Goal: Task Accomplishment & Management: Use online tool/utility

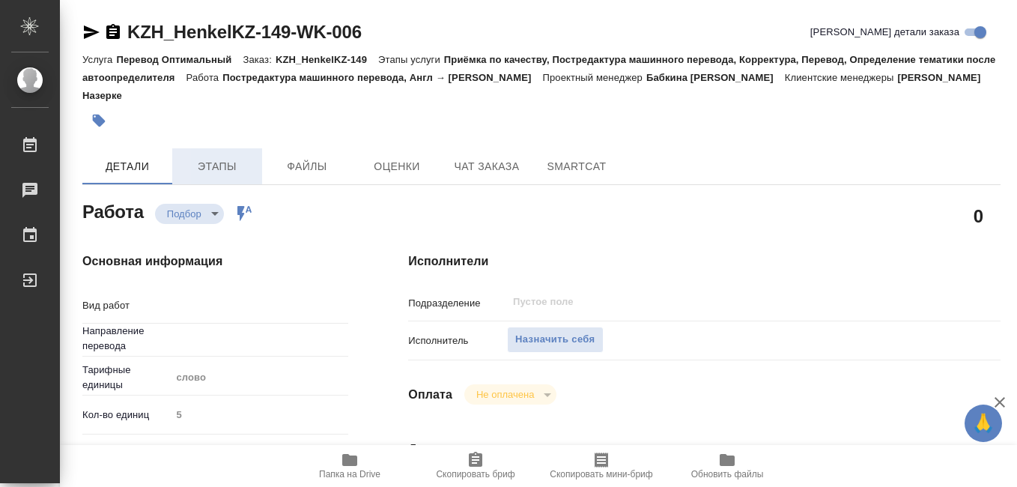
type textarea "x"
type textarea "Постредактура машинного перевода"
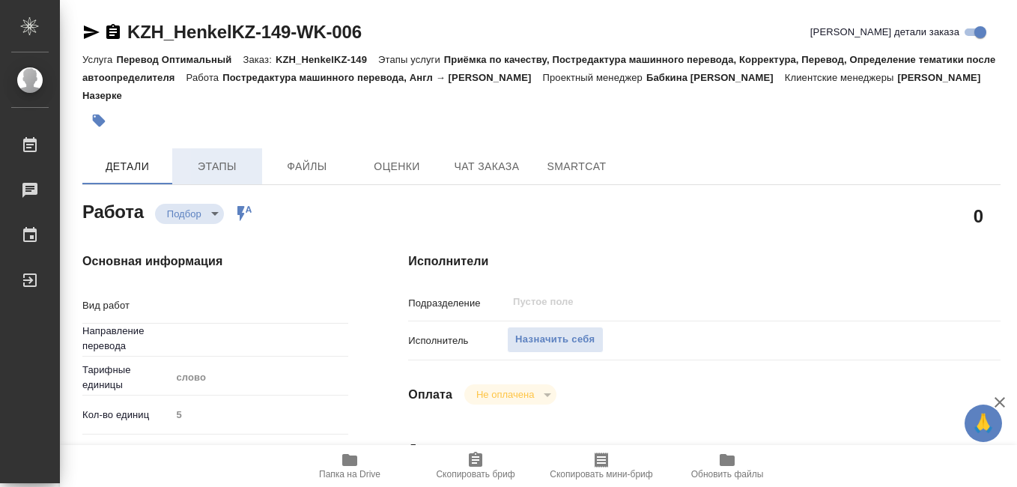
type textarea "x"
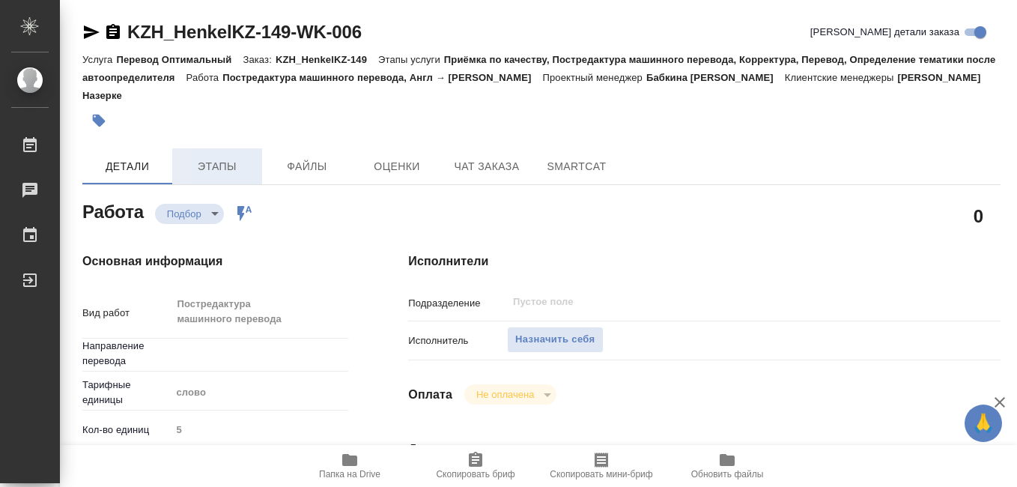
type textarea "x"
type input "англ-рус"
type textarea "x"
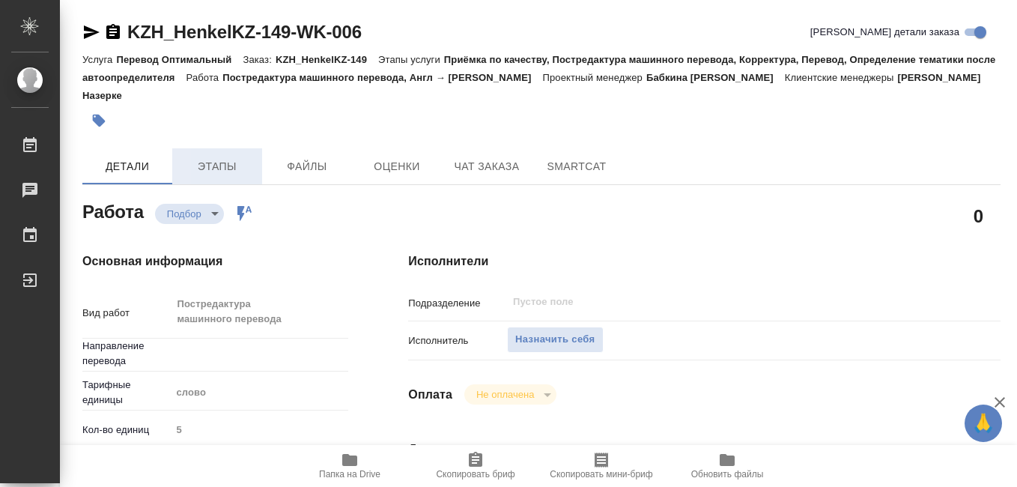
type textarea "x"
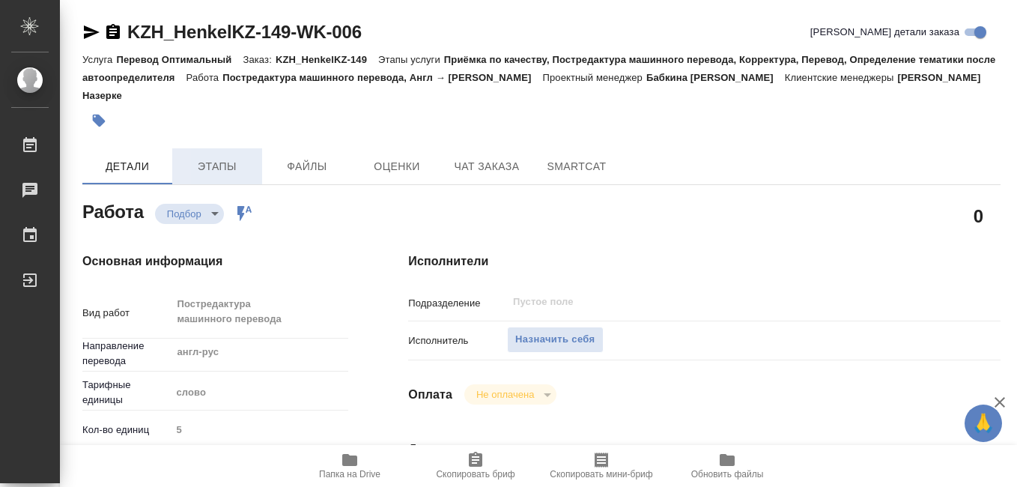
type textarea "x"
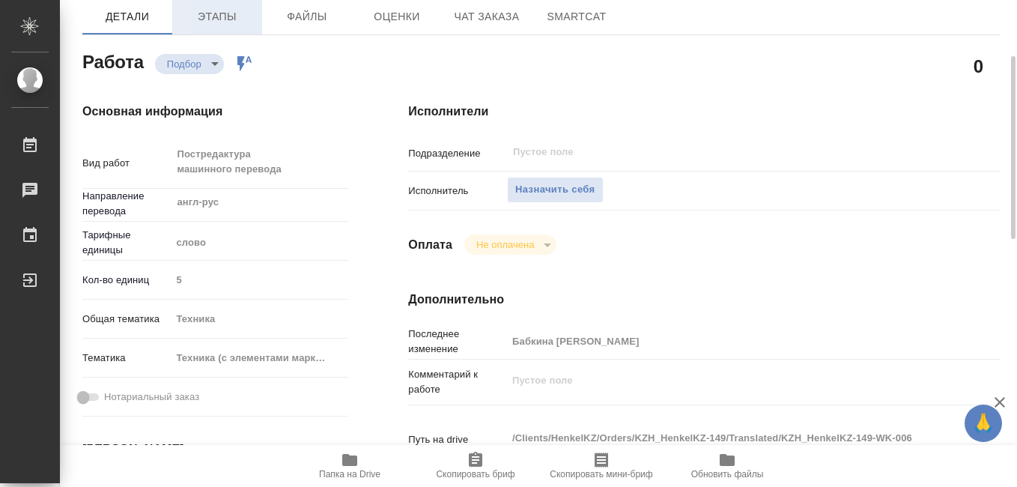
type textarea "x"
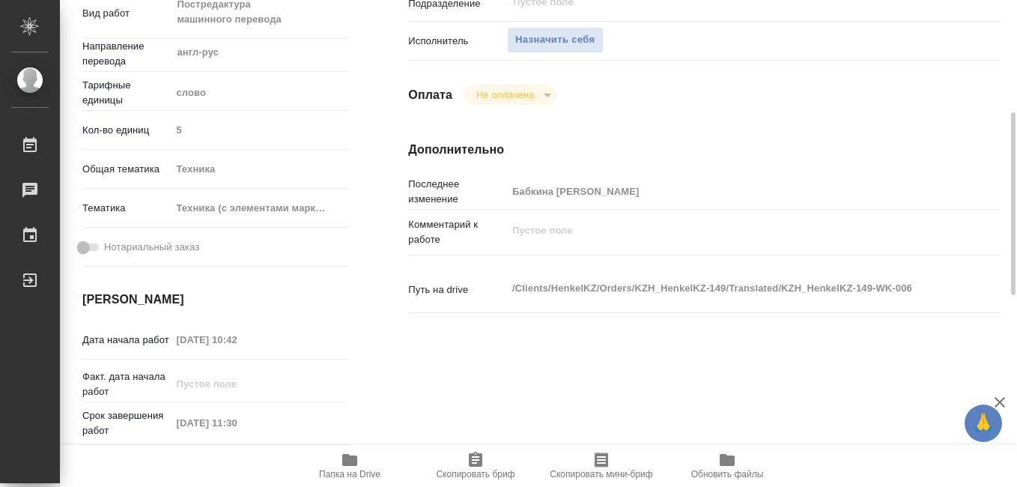
scroll to position [674, 0]
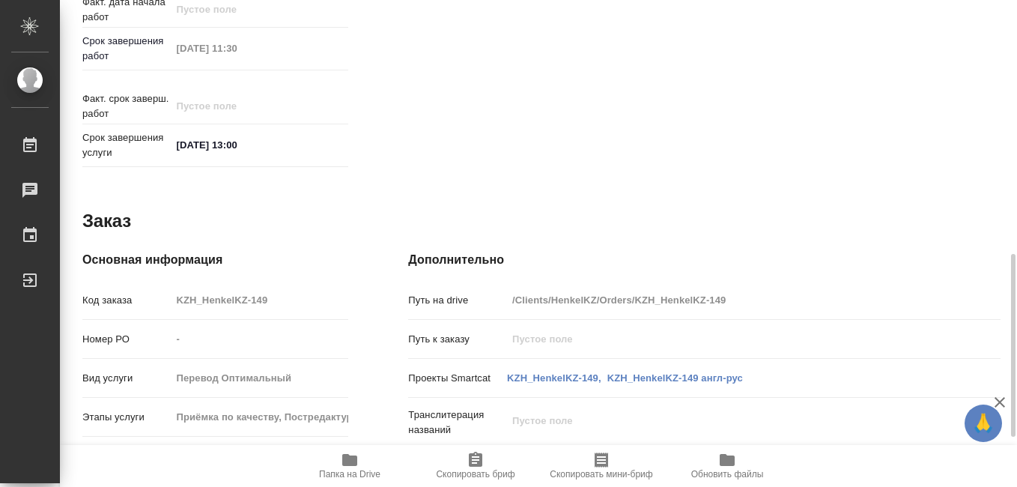
click at [351, 465] on icon "button" at bounding box center [349, 460] width 15 height 12
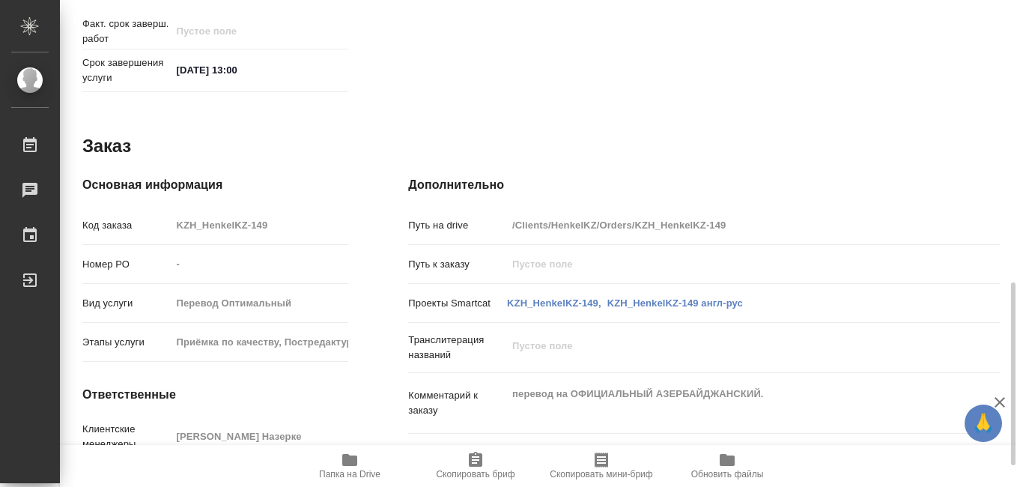
click at [350, 464] on icon "button" at bounding box center [349, 460] width 15 height 12
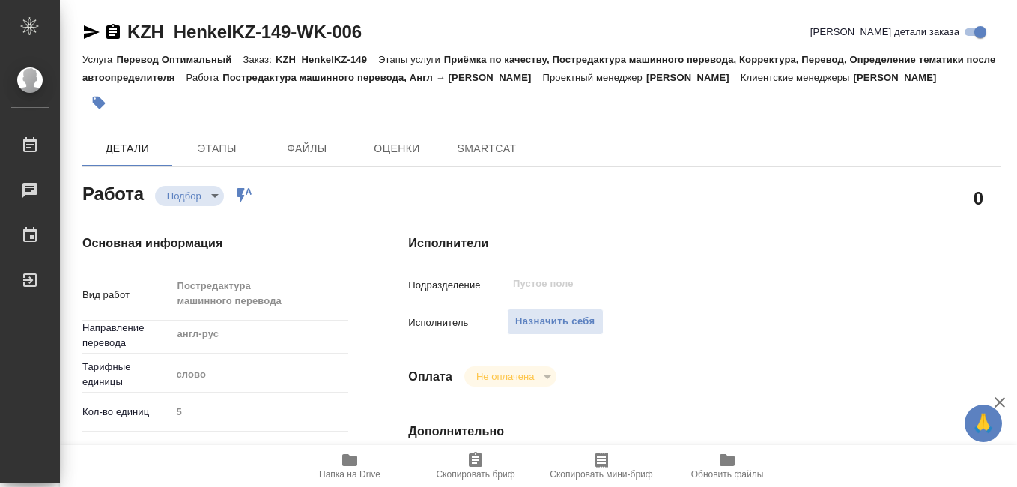
type textarea "x"
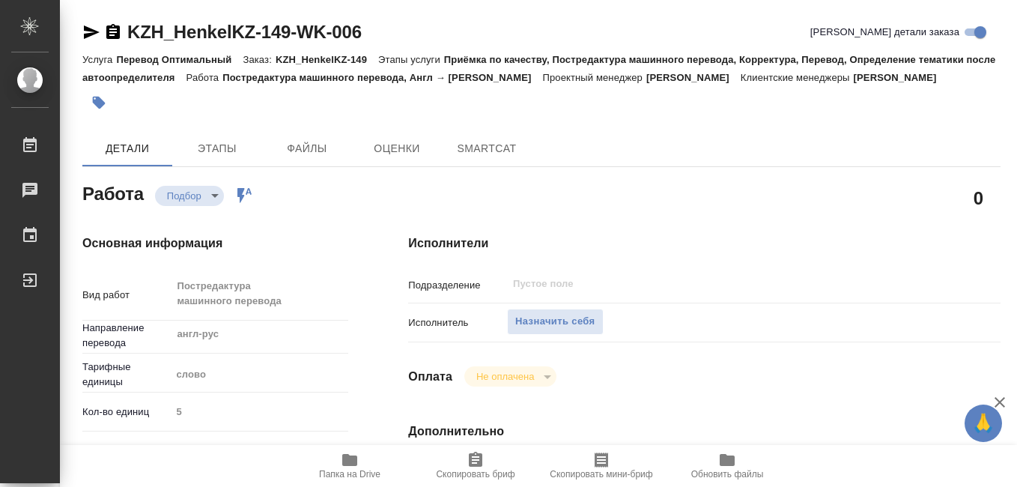
type textarea "x"
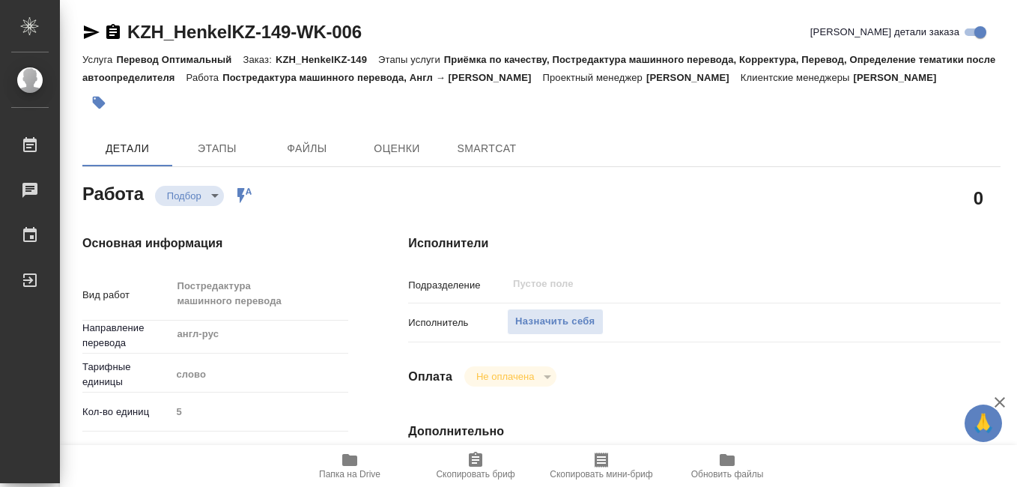
type textarea "x"
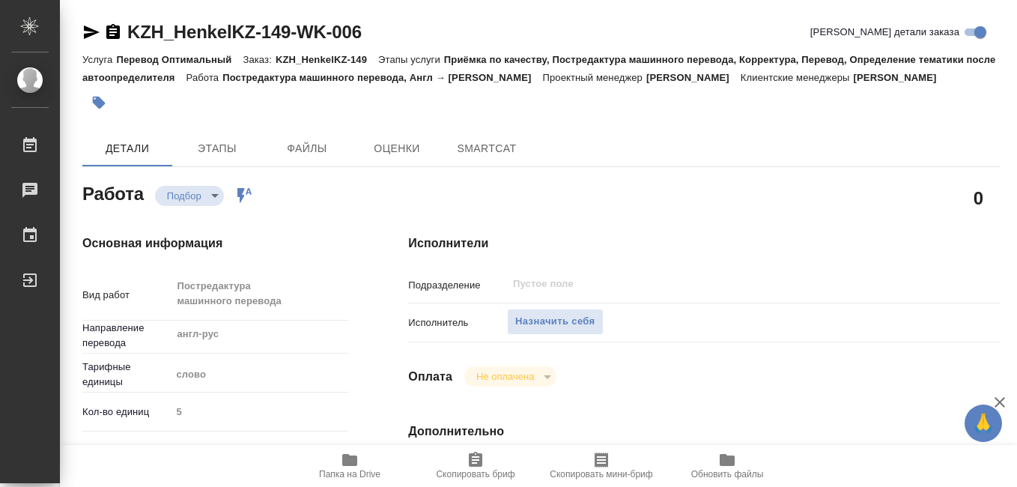
type textarea "x"
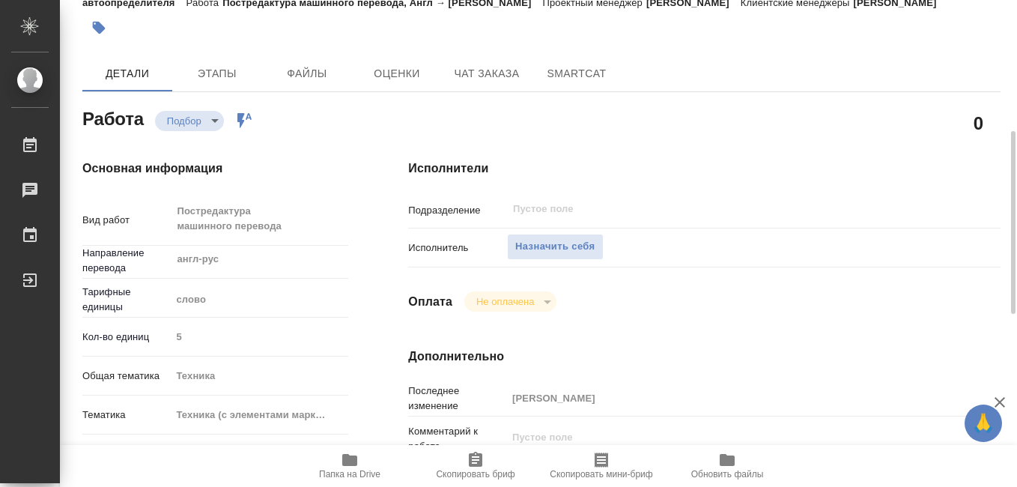
scroll to position [150, 0]
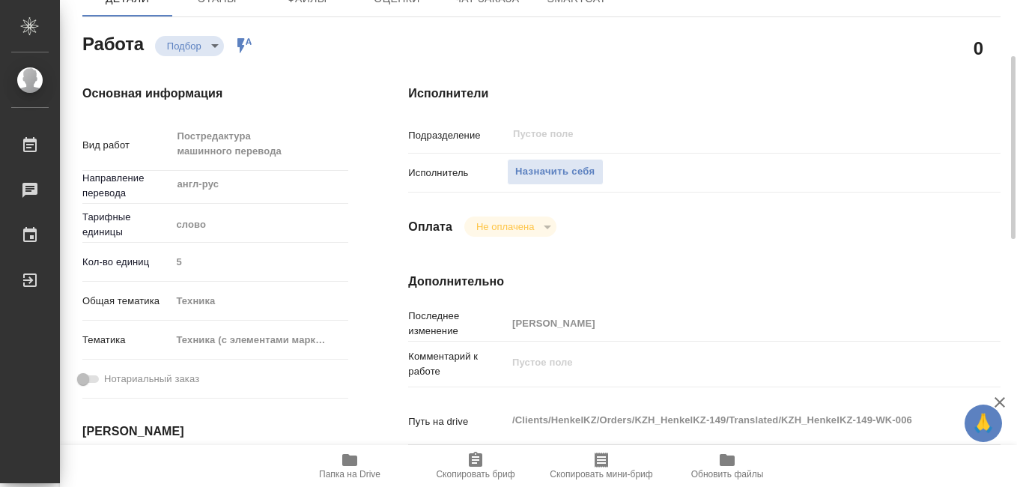
type textarea "x"
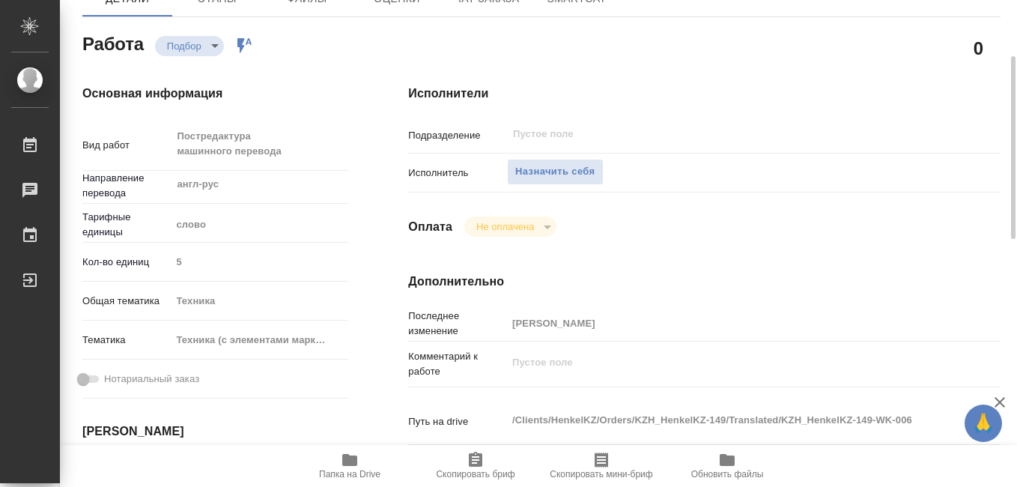
type textarea "x"
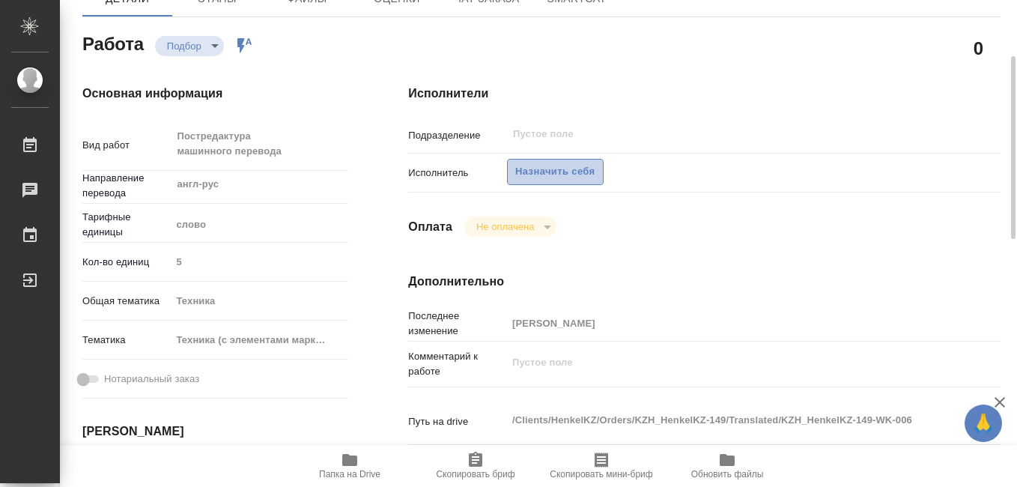
click at [543, 171] on span "Назначить себя" at bounding box center [554, 171] width 79 height 17
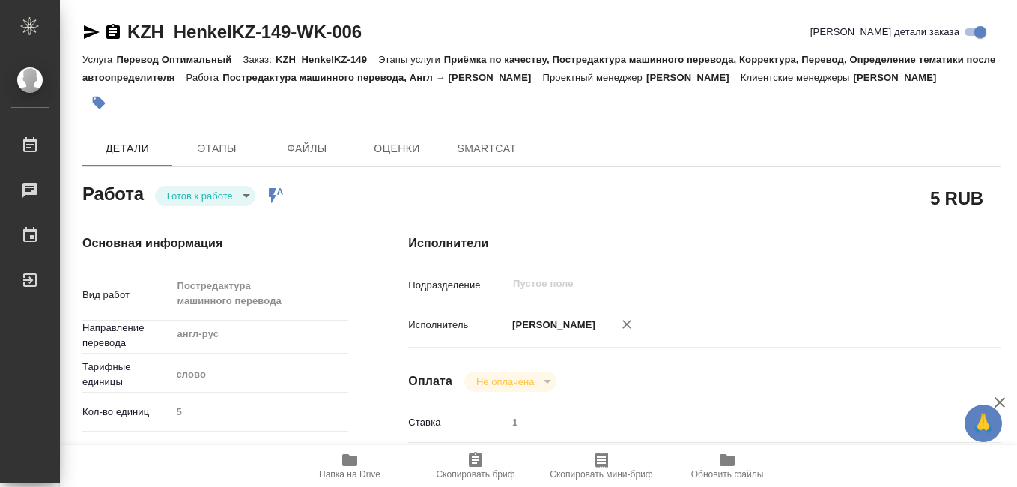
type textarea "x"
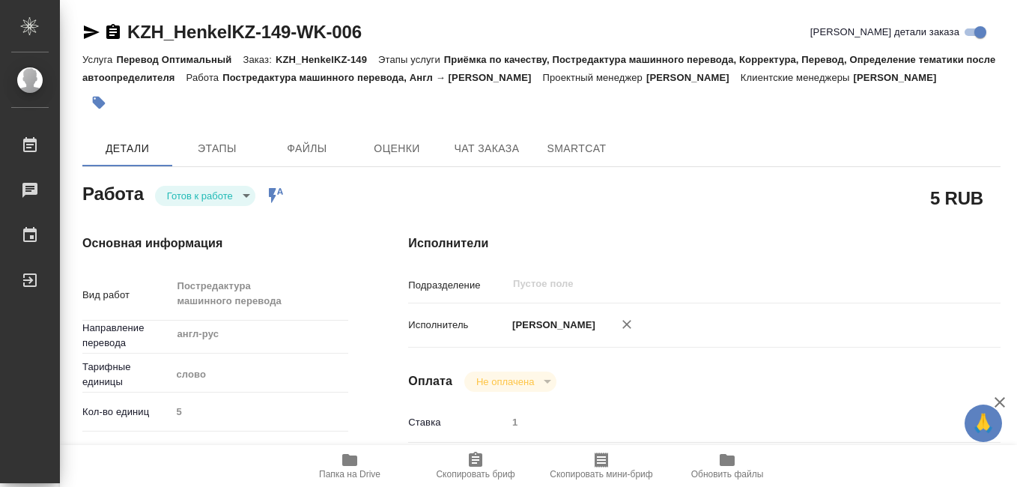
type textarea "x"
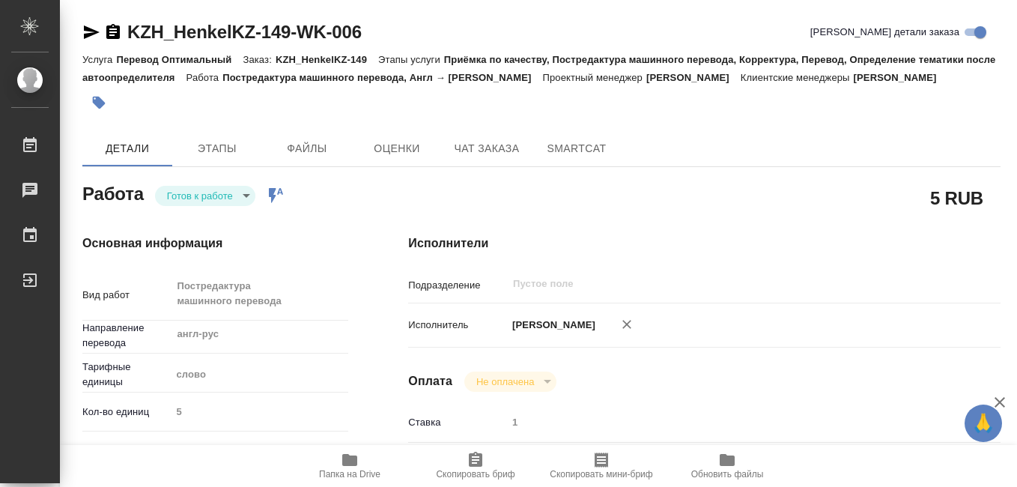
type textarea "x"
